Goal: Find specific page/section: Find specific page/section

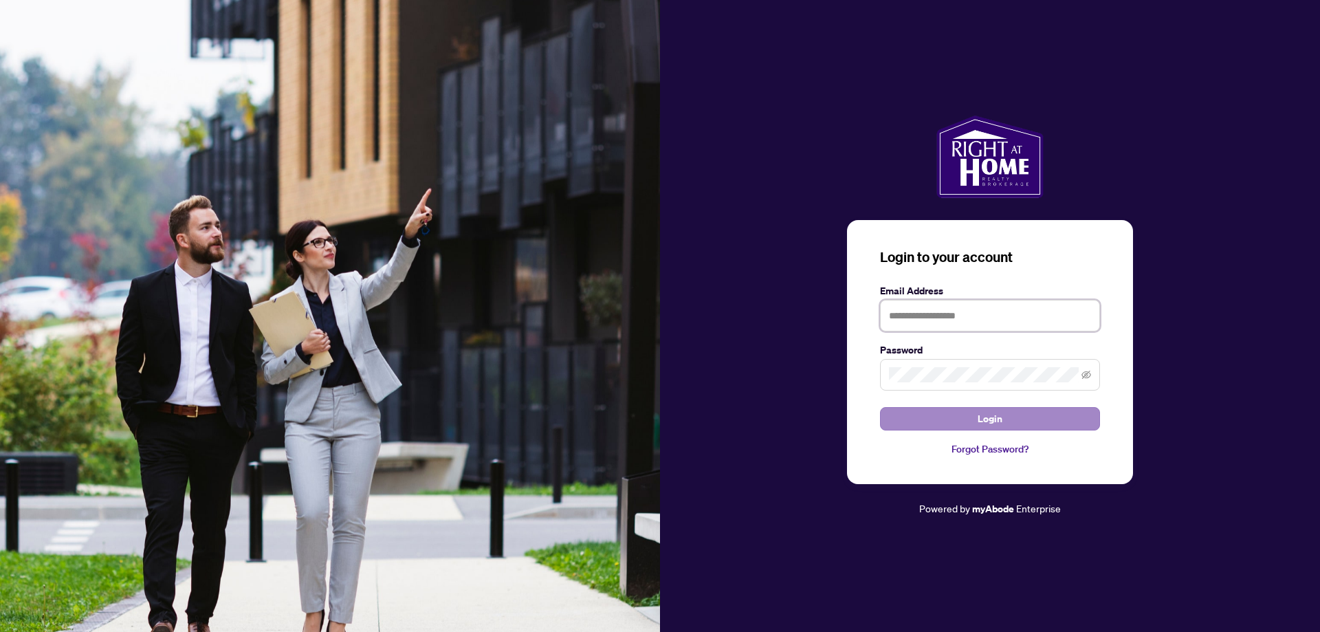
type input "**********"
click at [978, 420] on span "Login" at bounding box center [989, 419] width 25 height 22
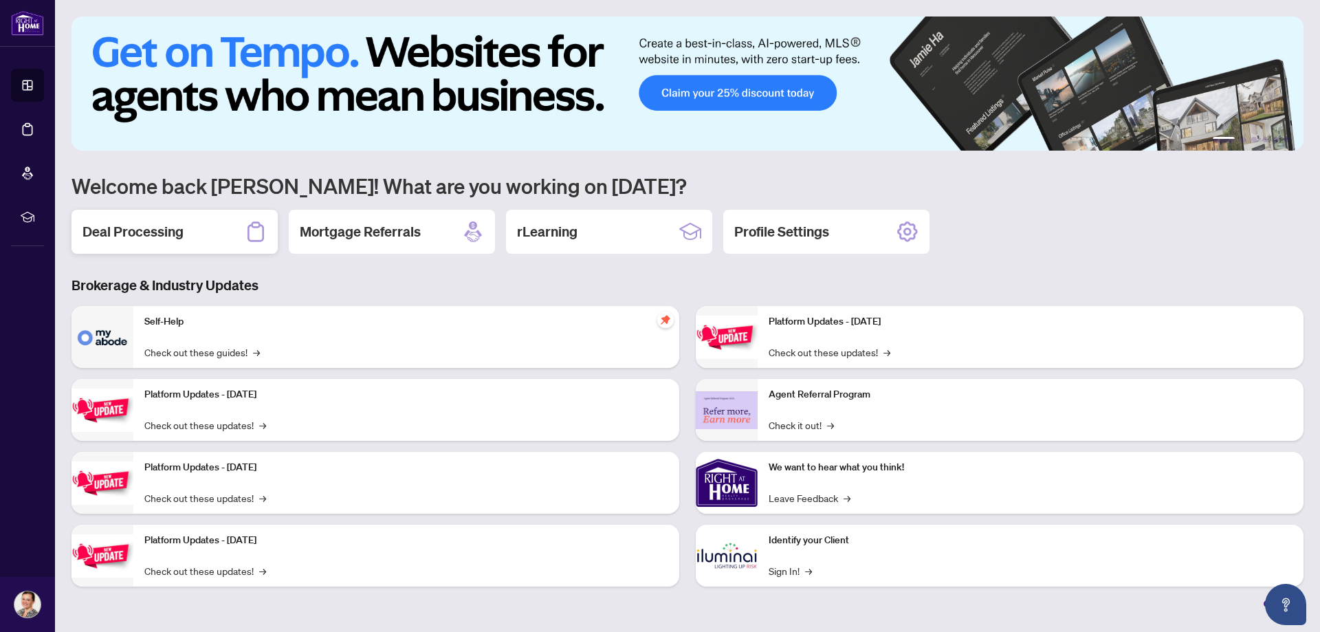
click at [194, 236] on div "Deal Processing" at bounding box center [174, 232] width 206 height 44
